Goal: Task Accomplishment & Management: Complete application form

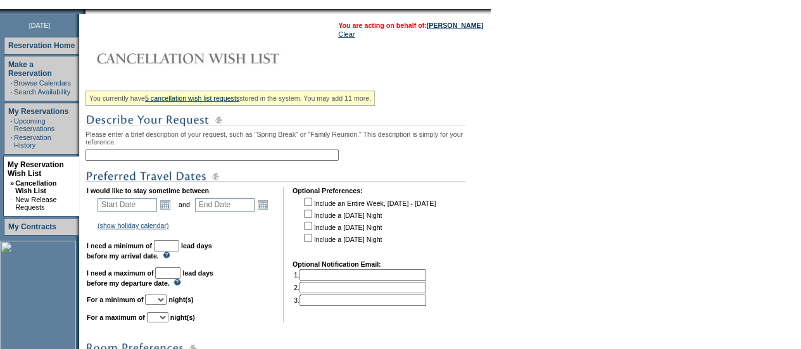
scroll to position [153, 0]
click at [141, 157] on input "text" at bounding box center [212, 154] width 253 height 11
type input "N"
click at [225, 160] on input "Napa" at bounding box center [212, 154] width 253 height 11
click at [242, 273] on td "I would like to stay sometime between Start Date Open the calendar popup. << < …" at bounding box center [181, 254] width 188 height 136
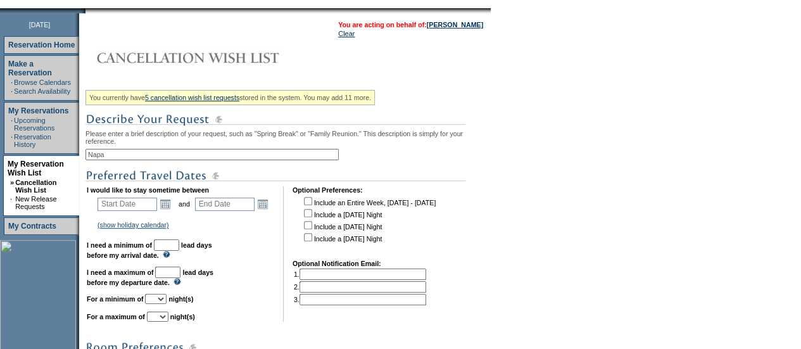
click at [112, 158] on input "Napa" at bounding box center [212, 154] width 253 height 11
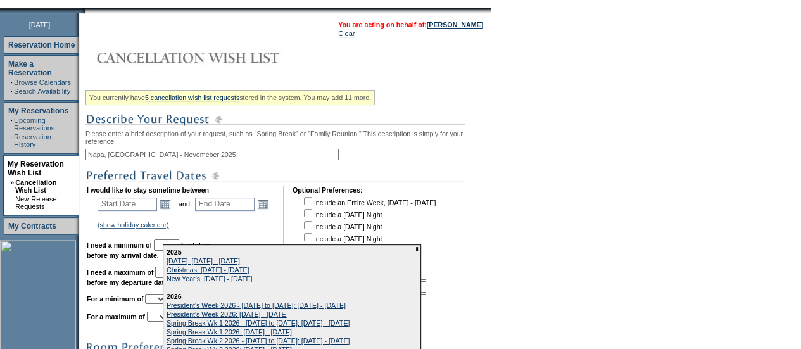
click at [163, 158] on input "Napa, [GEOGRAPHIC_DATA] - Novemeber 2025" at bounding box center [212, 154] width 253 height 11
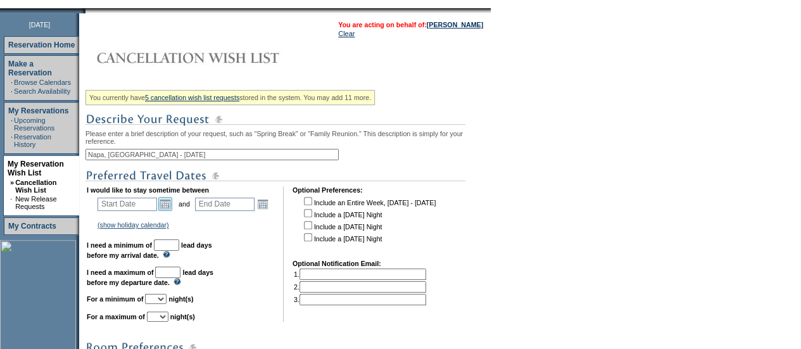
type input "Napa, [GEOGRAPHIC_DATA] - [DATE]"
click at [164, 210] on link "Open the calendar popup." at bounding box center [165, 204] width 14 height 14
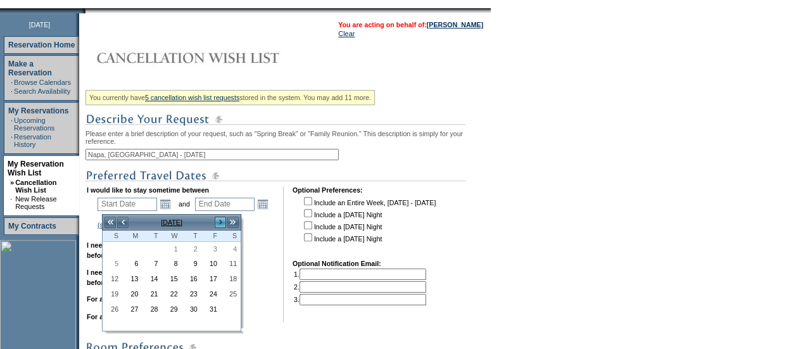
click at [221, 222] on link ">" at bounding box center [220, 222] width 13 height 13
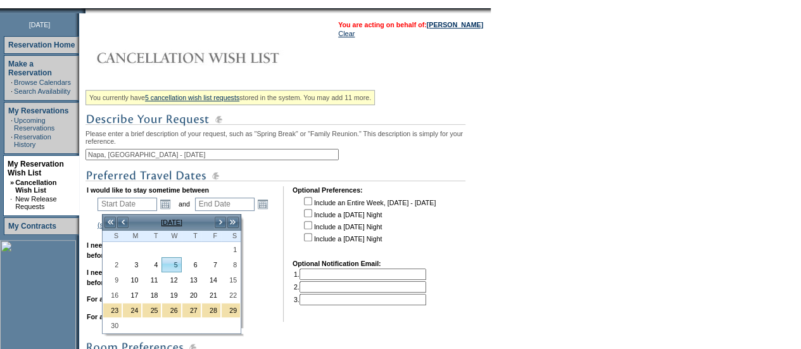
click at [172, 267] on link "5" at bounding box center [171, 265] width 18 height 14
type input "[DATE]"
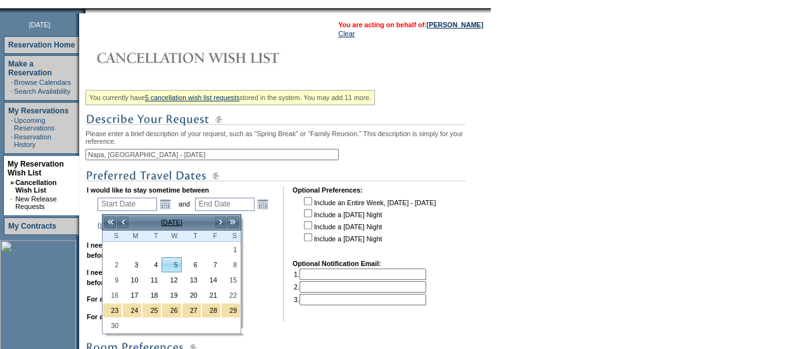
type input "35"
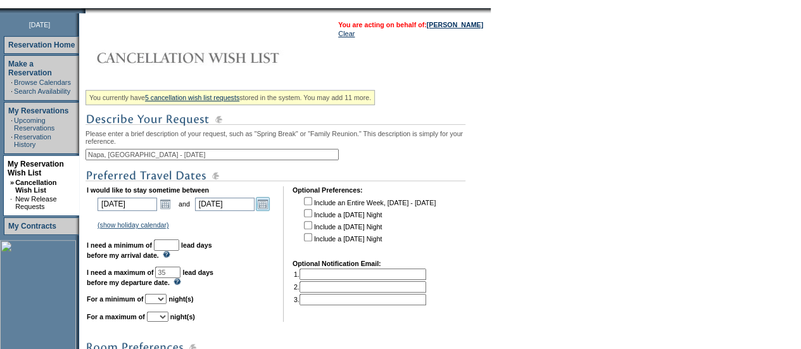
click at [261, 206] on link "Open the calendar popup." at bounding box center [263, 204] width 14 height 14
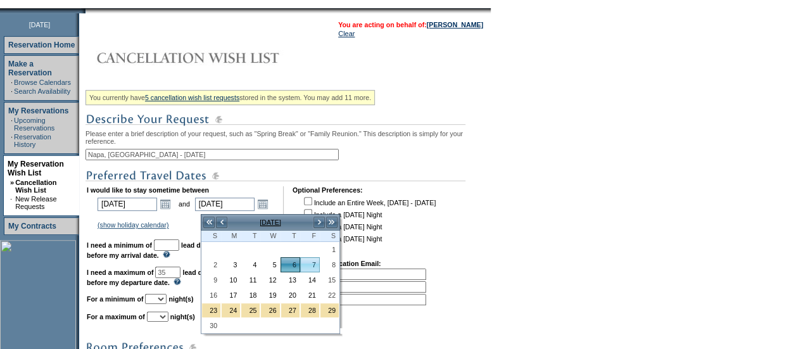
click at [310, 264] on link "7" at bounding box center [310, 265] width 18 height 14
type input "[DATE]"
type input "36"
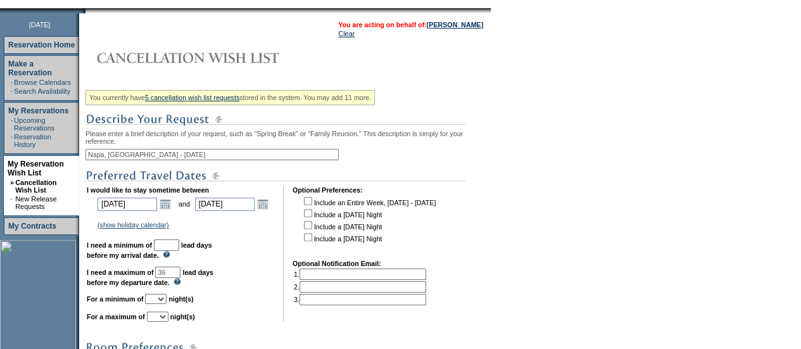
click at [179, 251] on input "text" at bounding box center [166, 244] width 25 height 11
type input "30"
click at [177, 300] on td "I would like to stay sometime between [DATE] [DATE] Open the calendar popup. <<…" at bounding box center [181, 254] width 188 height 136
click at [167, 304] on select "1 2 3 4 5 6 7 8 9 10 11 12 13 14" at bounding box center [156, 299] width 22 height 10
click at [265, 208] on link "Open the calendar popup." at bounding box center [263, 204] width 14 height 14
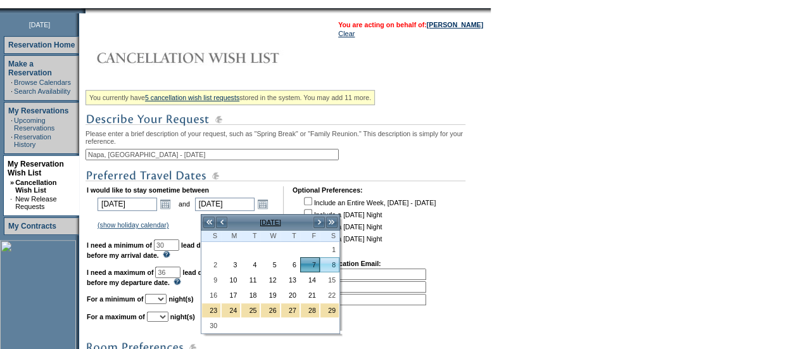
click at [335, 263] on link "8" at bounding box center [330, 265] width 18 height 14
type input "[DATE]"
type input "37"
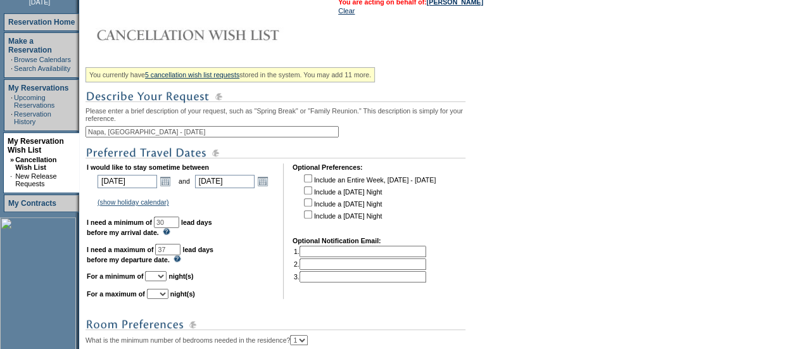
scroll to position [272, 0]
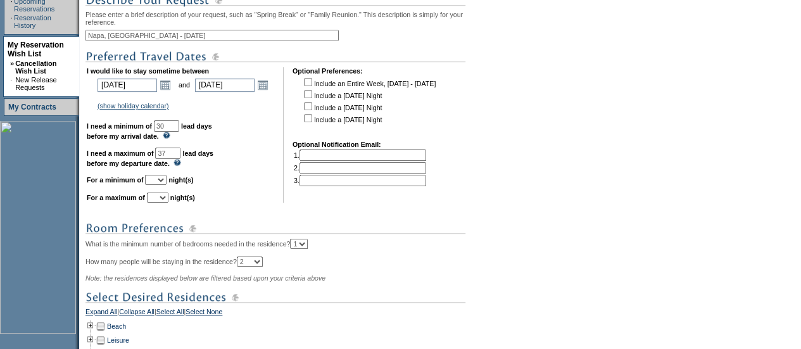
click at [167, 185] on select "1 2 3 4 5 6 7 8 9 10 11 12 13 14" at bounding box center [156, 180] width 22 height 10
select select "3"
click at [160, 181] on select "1 2 3 4 5 6 7 8 9 10 11 12 13 14" at bounding box center [156, 180] width 22 height 10
click at [169, 203] on select "1 2 3 4 5 6 7 8 9 10 11 12 13 14" at bounding box center [158, 198] width 22 height 10
select select "3"
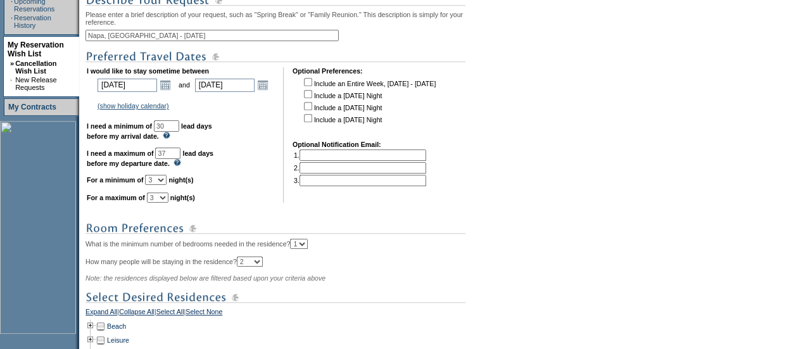
click at [162, 199] on select "1 2 3 4 5 6 7 8 9 10 11 12 13 14" at bounding box center [158, 198] width 22 height 10
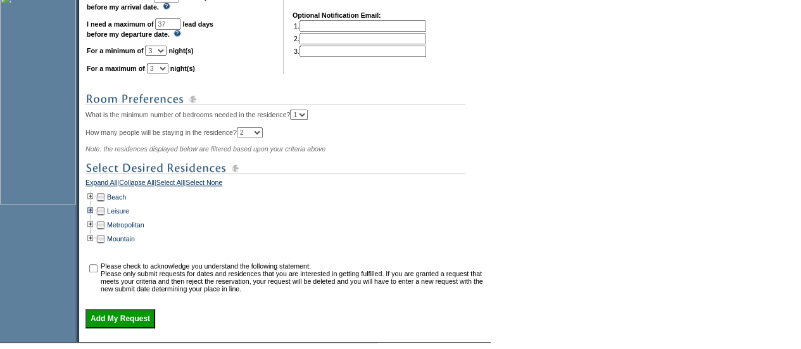
click at [94, 218] on td at bounding box center [91, 211] width 10 height 14
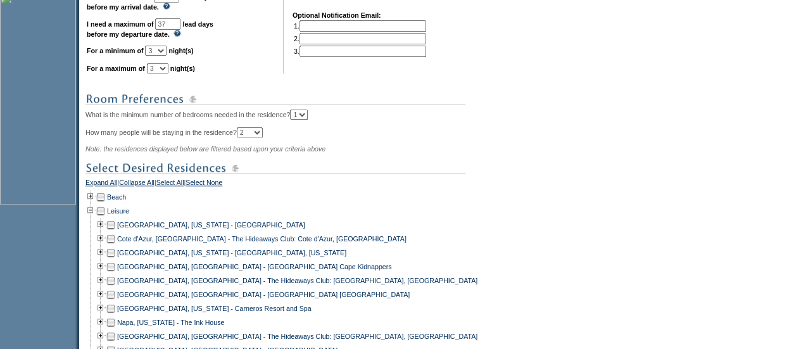
scroll to position [509, 0]
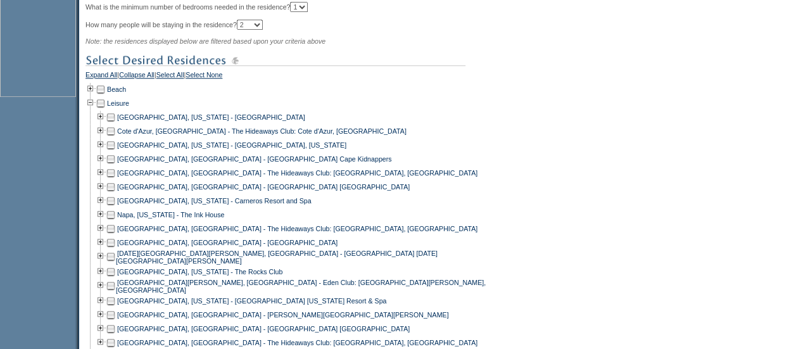
click at [116, 205] on td at bounding box center [111, 201] width 10 height 14
click at [115, 222] on td at bounding box center [111, 215] width 10 height 14
click at [106, 207] on td at bounding box center [101, 201] width 10 height 14
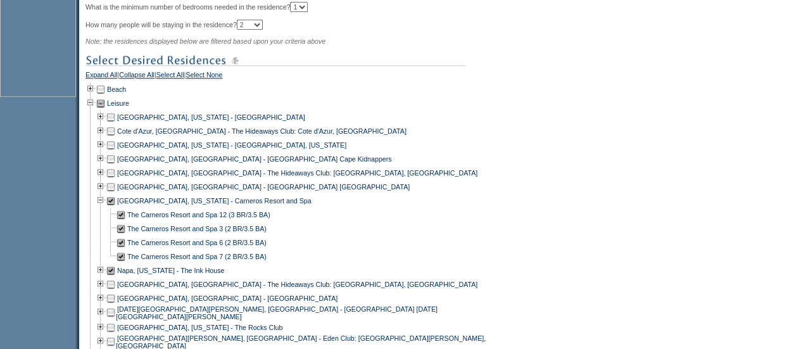
click at [106, 207] on td at bounding box center [101, 201] width 10 height 14
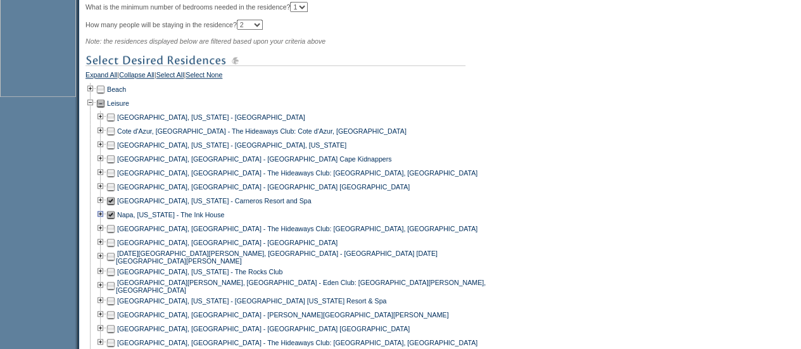
click at [106, 221] on td at bounding box center [101, 215] width 10 height 14
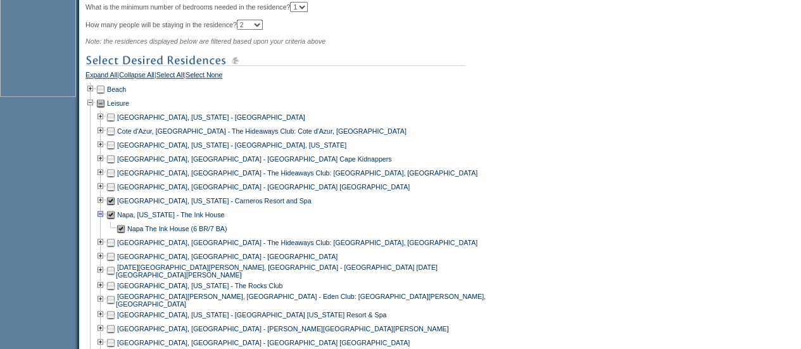
click at [105, 222] on td at bounding box center [101, 215] width 10 height 14
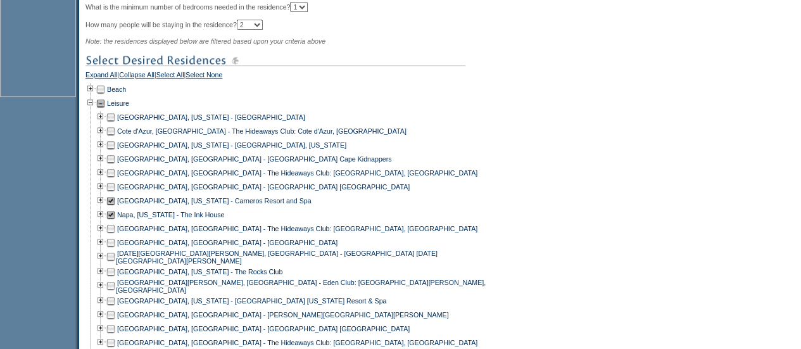
scroll to position [698, 0]
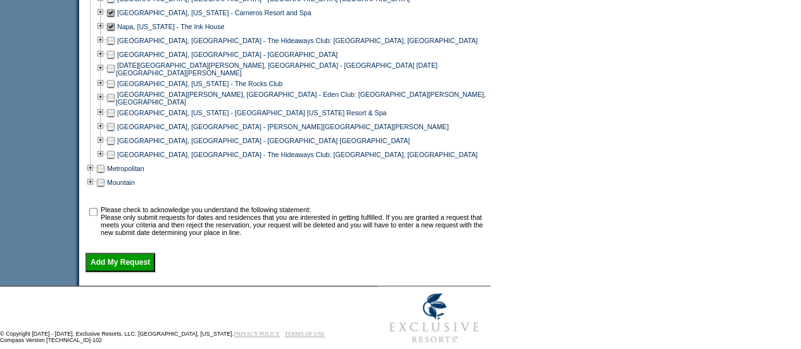
click at [95, 216] on input "checkbox" at bounding box center [93, 212] width 8 height 8
checkbox input "true"
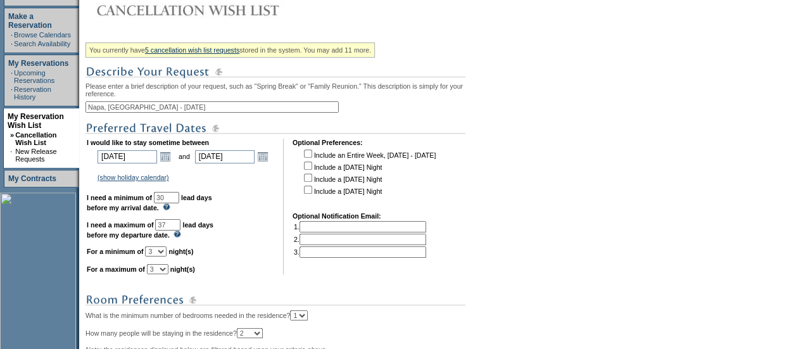
scroll to position [357, 0]
